Goal: Information Seeking & Learning: Learn about a topic

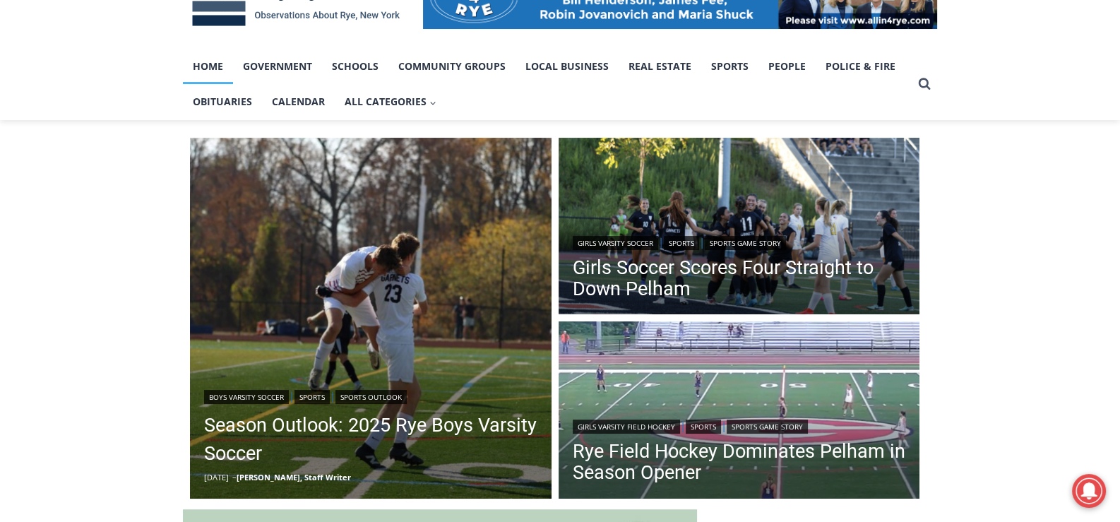
scroll to position [352, 0]
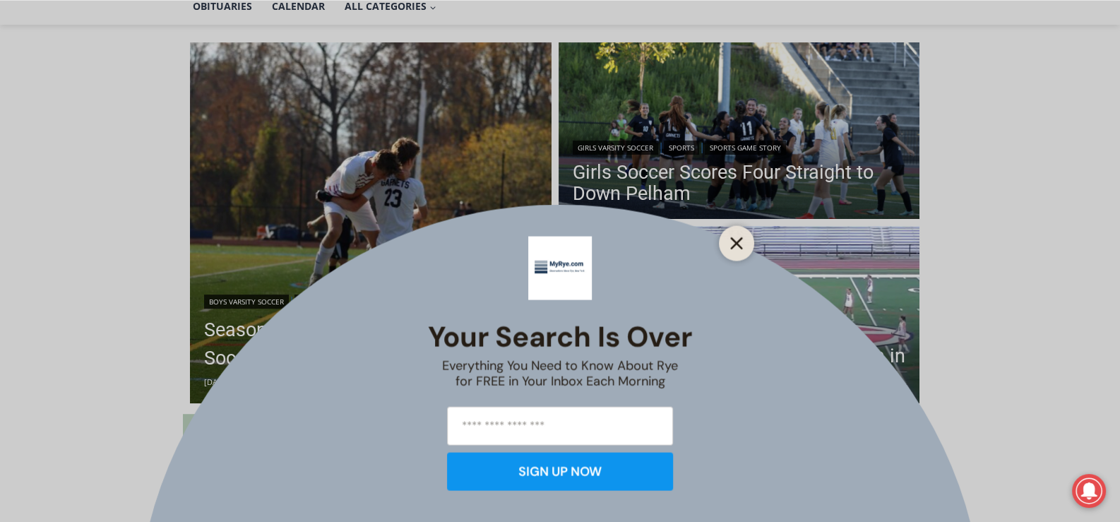
click at [736, 237] on icon "Close" at bounding box center [736, 242] width 13 height 13
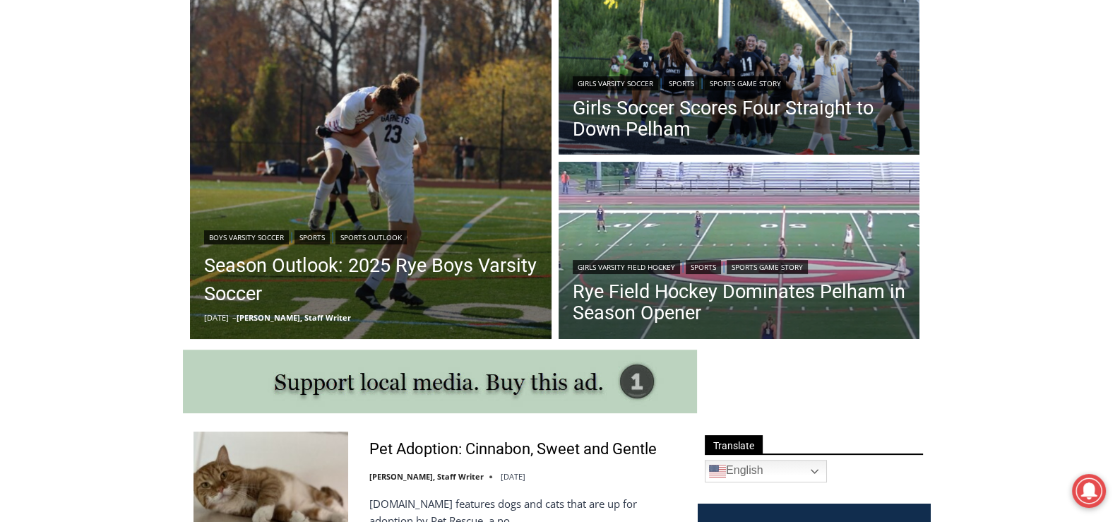
scroll to position [140, 0]
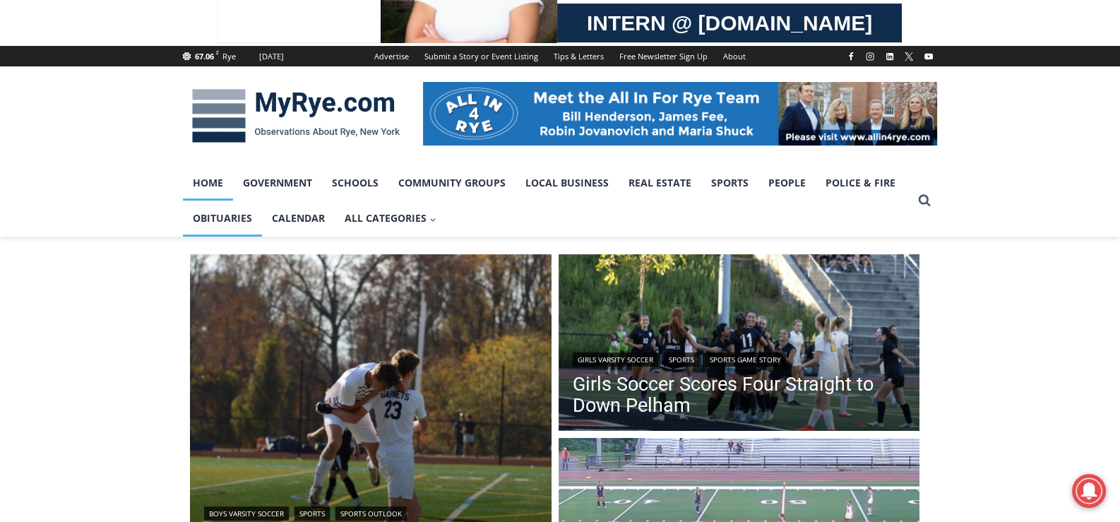
click at [241, 217] on link "Obituaries" at bounding box center [222, 217] width 79 height 35
